Goal: Information Seeking & Learning: Find specific fact

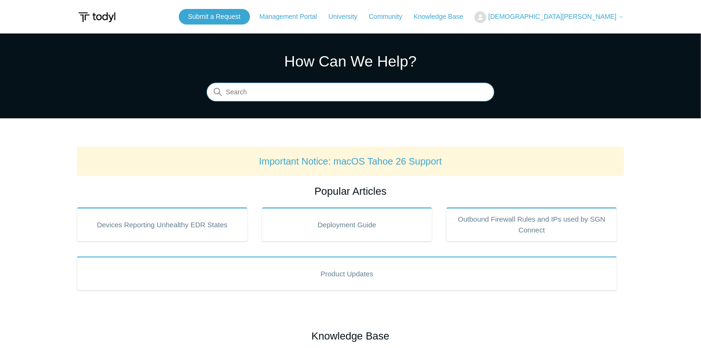
click at [405, 89] on input "Search" at bounding box center [351, 92] width 288 height 19
type input "IP list"
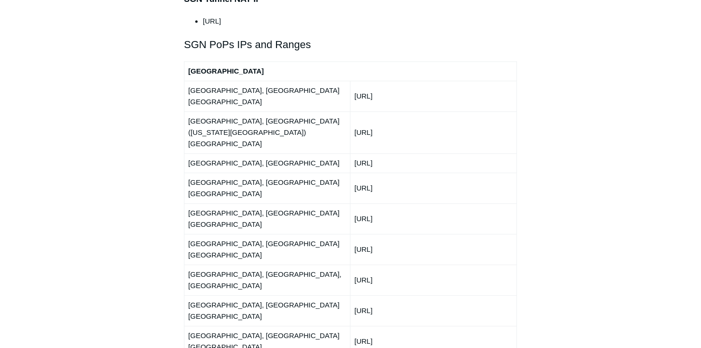
scroll to position [1132, 0]
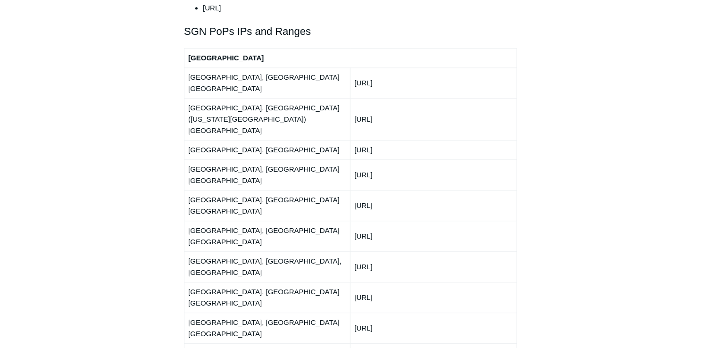
drag, startPoint x: 404, startPoint y: 325, endPoint x: 190, endPoint y: 58, distance: 341.6
copy tbody "Atlanta, GA USA 192.111.95.0/24 Ashburn, VA (Washington DC) USA 216.41.226.0/24…"
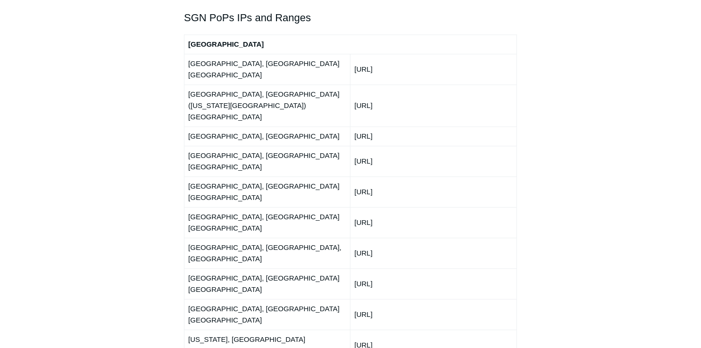
scroll to position [1170, 0]
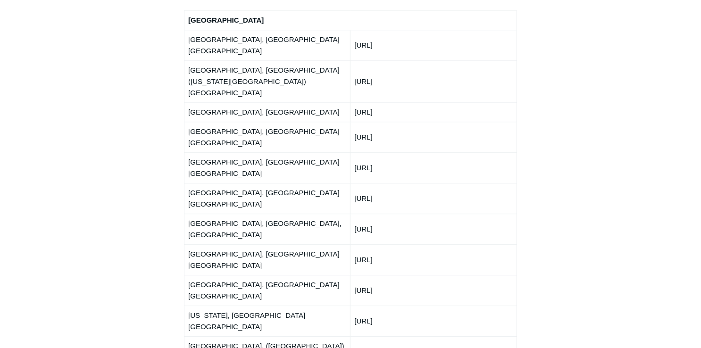
click at [558, 100] on div "Articles in this section Deployment Guide Outbound Firewall Rules and IPs used …" at bounding box center [350, 161] width 547 height 2491
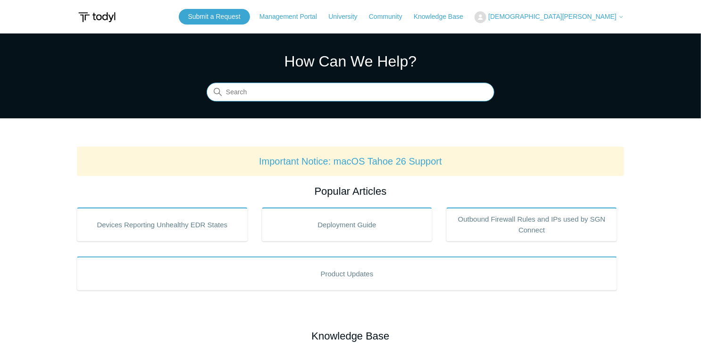
click at [409, 98] on input "Search" at bounding box center [351, 92] width 288 height 19
type input "ip list"
